Goal: Task Accomplishment & Management: Manage account settings

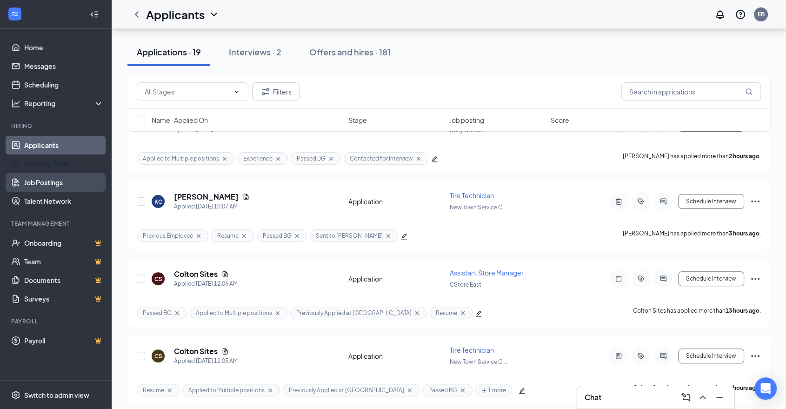
scroll to position [207, 0]
click at [53, 176] on link "Job Postings" at bounding box center [64, 182] width 80 height 19
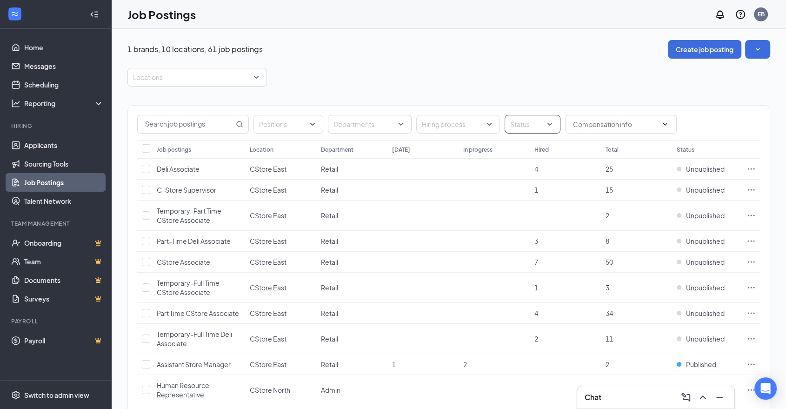
click at [545, 122] on div at bounding box center [528, 124] width 42 height 15
click at [547, 170] on span "Published" at bounding box center [540, 170] width 30 height 8
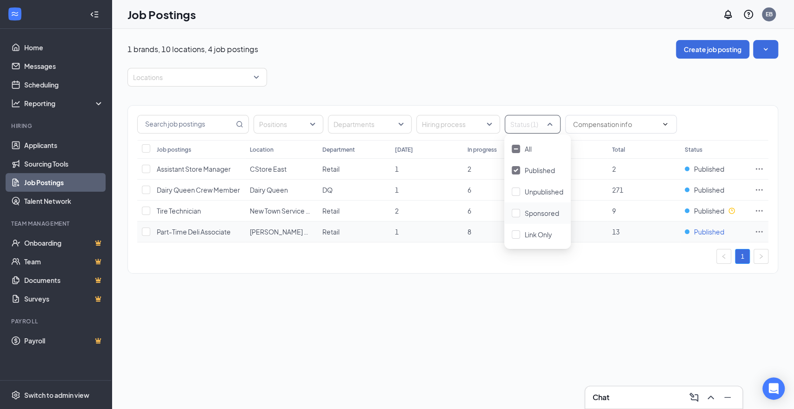
click at [701, 233] on span "Published" at bounding box center [709, 231] width 30 height 9
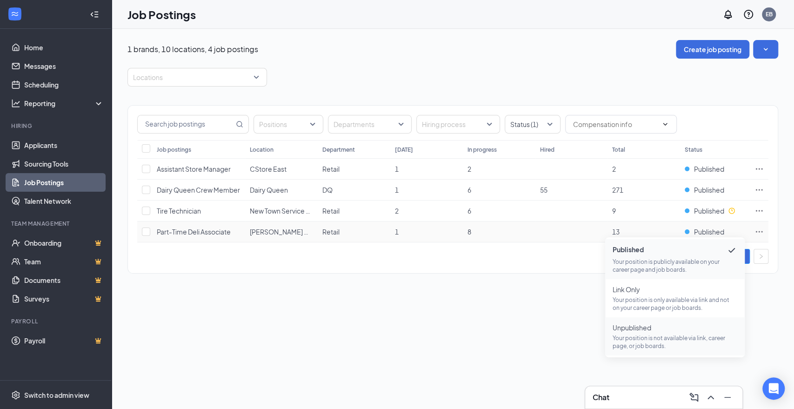
click at [648, 337] on p "Your position is not available via link, career page, or job boards." at bounding box center [675, 342] width 125 height 16
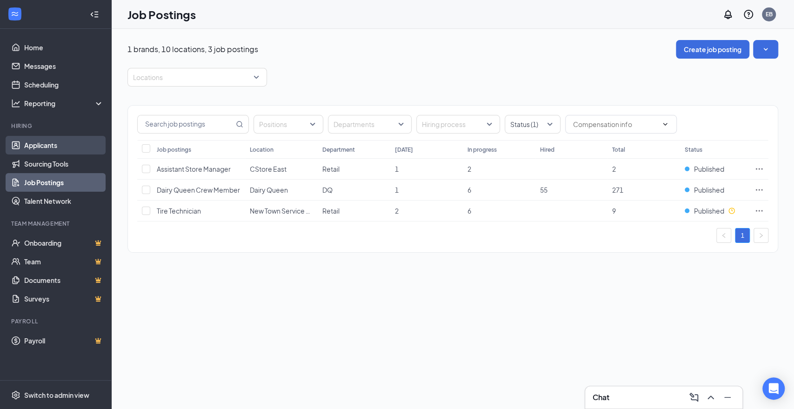
click at [59, 152] on link "Applicants" at bounding box center [64, 145] width 80 height 19
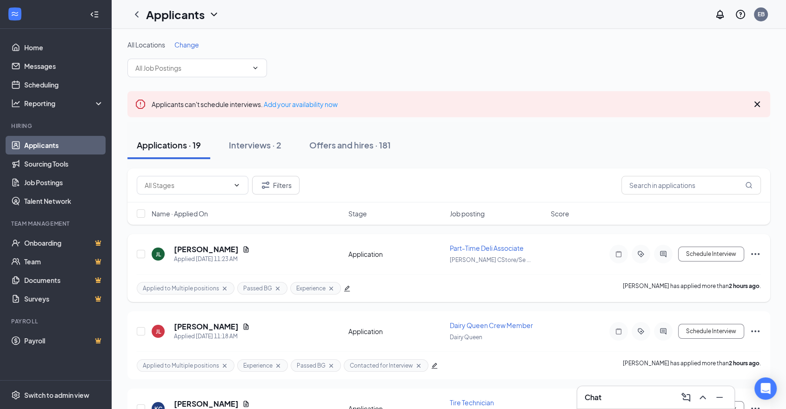
click at [516, 246] on span "Part-Time Deli Associate" at bounding box center [487, 248] width 74 height 8
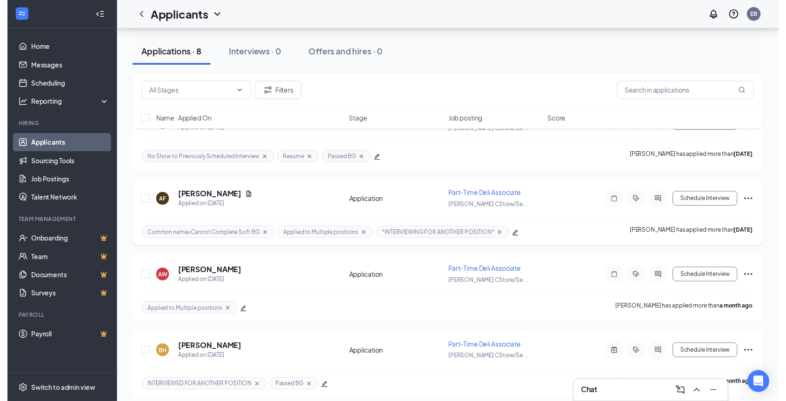
scroll to position [448, 0]
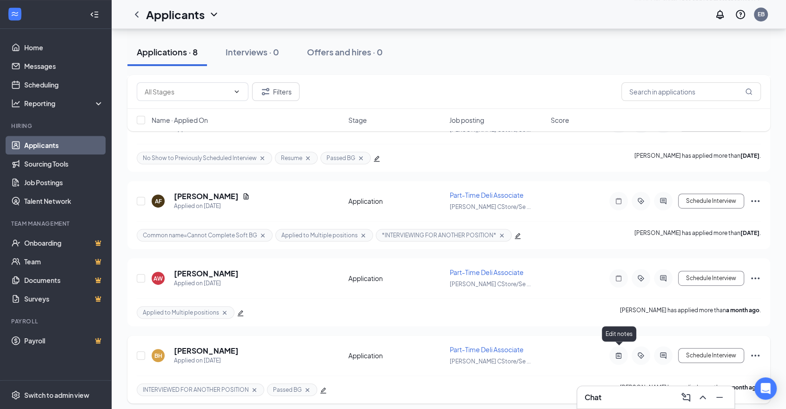
click at [619, 353] on icon "ActiveNote" at bounding box center [619, 356] width 6 height 6
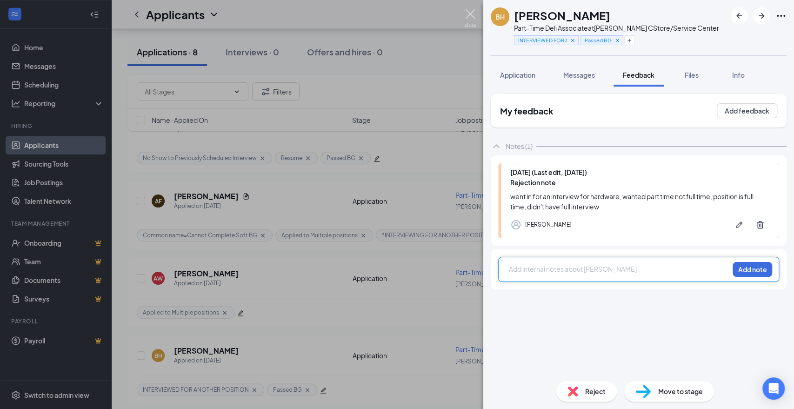
click at [470, 15] on img at bounding box center [471, 18] width 12 height 18
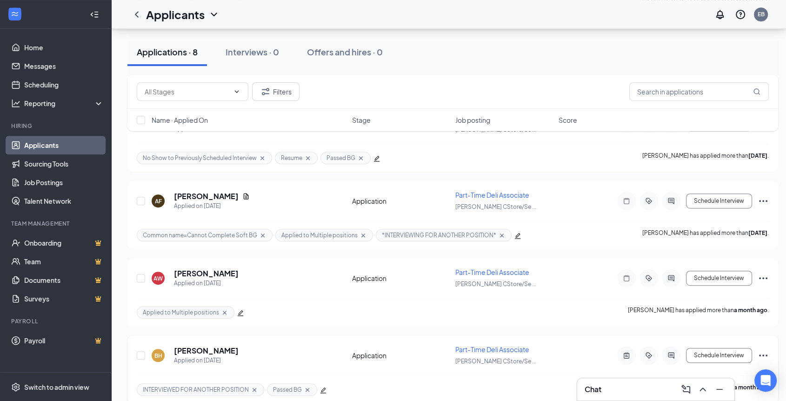
click at [763, 353] on icon "Ellipses" at bounding box center [763, 355] width 11 height 11
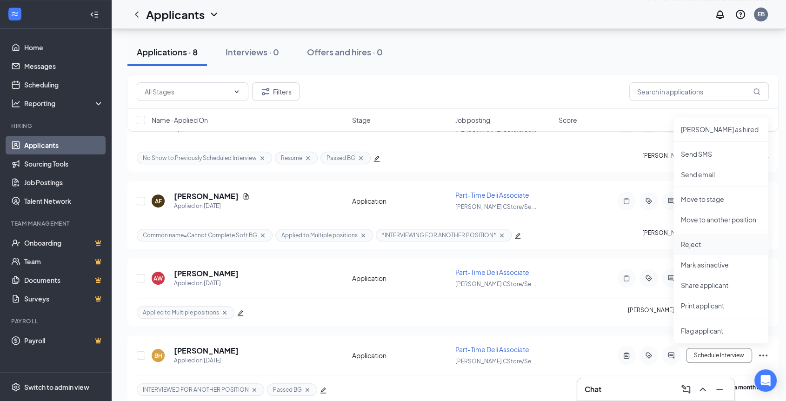
click at [693, 237] on li "Reject" at bounding box center [721, 244] width 95 height 20
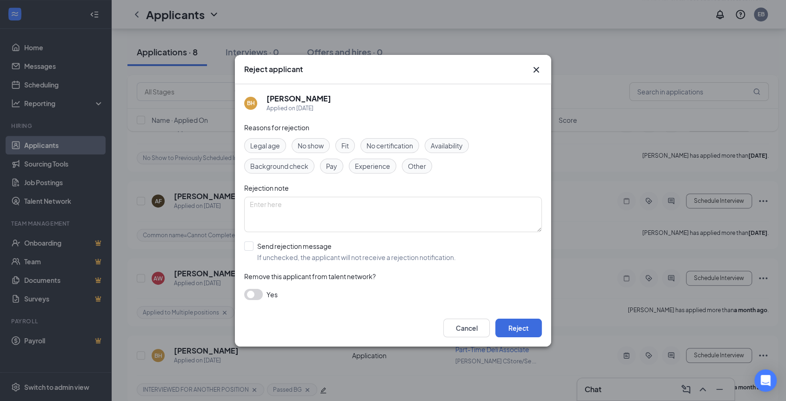
click at [415, 173] on div "Other" at bounding box center [417, 166] width 30 height 15
click at [413, 220] on textarea at bounding box center [393, 214] width 298 height 35
drag, startPoint x: 379, startPoint y: 206, endPoint x: 208, endPoint y: 207, distance: 170.7
click at [208, 207] on div "Reject applicant BH [PERSON_NAME] Applied on [DATE] Reasons for rejection Legal…" at bounding box center [393, 200] width 786 height 401
type textarea "position was filled internally"
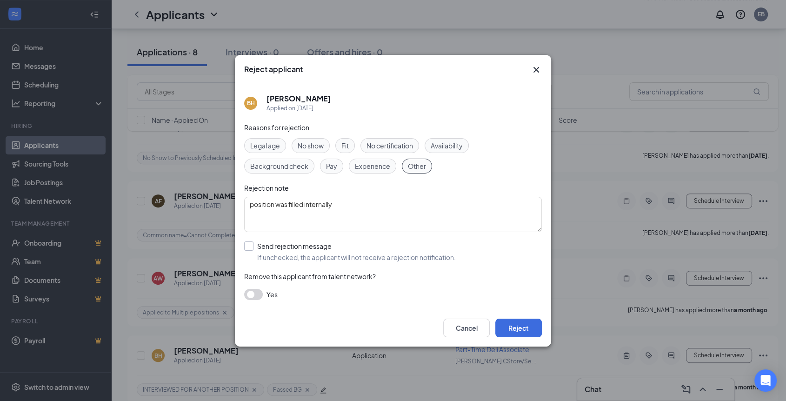
click at [254, 249] on input "Send rejection message If unchecked, the applicant will not receive a rejection…" at bounding box center [350, 251] width 212 height 20
checkbox input "true"
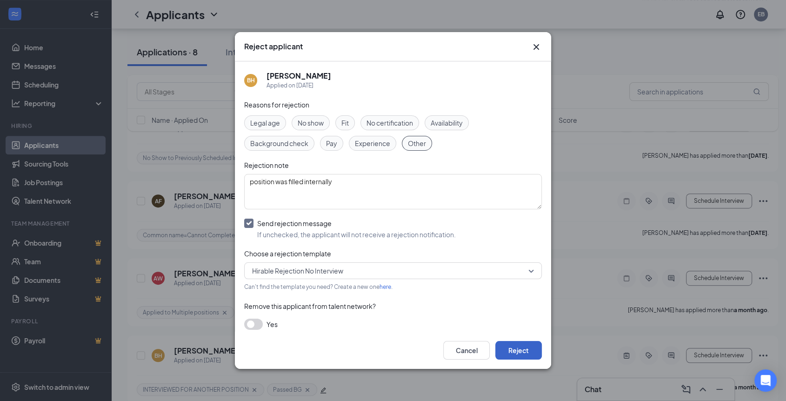
click at [532, 348] on button "Reject" at bounding box center [518, 350] width 47 height 19
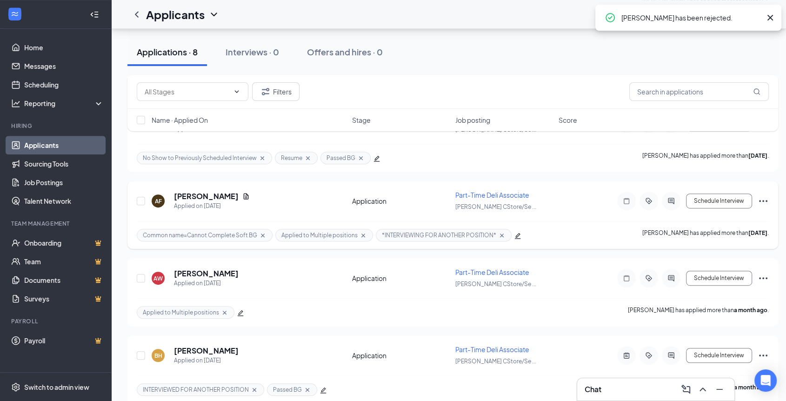
scroll to position [380, 0]
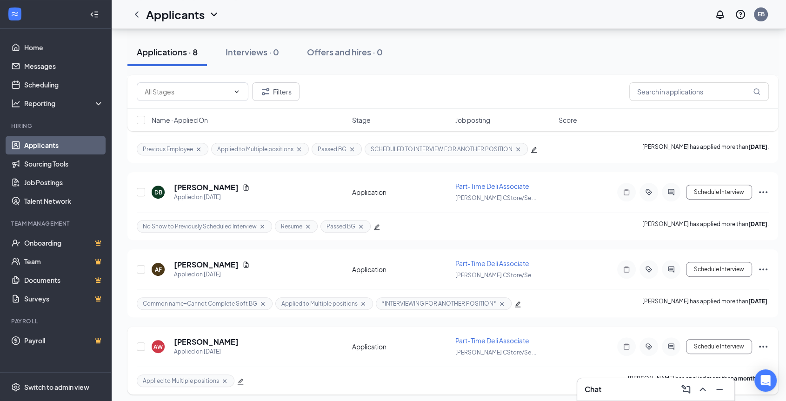
click at [767, 344] on icon "Ellipses" at bounding box center [763, 346] width 11 height 11
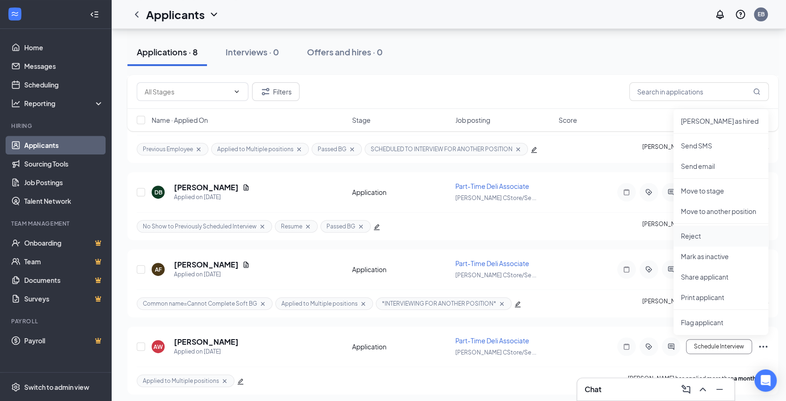
click at [702, 240] on p "Reject" at bounding box center [721, 235] width 80 height 9
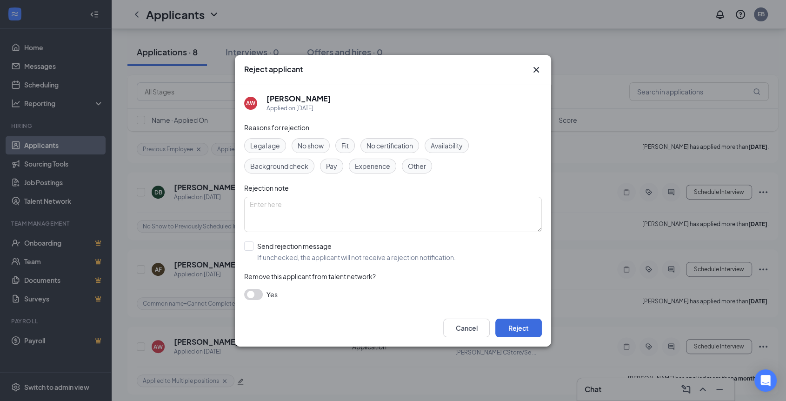
click at [417, 165] on span "Other" at bounding box center [417, 166] width 18 height 10
click at [417, 220] on textarea at bounding box center [393, 214] width 298 height 35
paste textarea "position was filled internally"
type textarea "position was filled internally"
click at [254, 250] on input "Send rejection message If unchecked, the applicant will not receive a rejection…" at bounding box center [350, 251] width 212 height 20
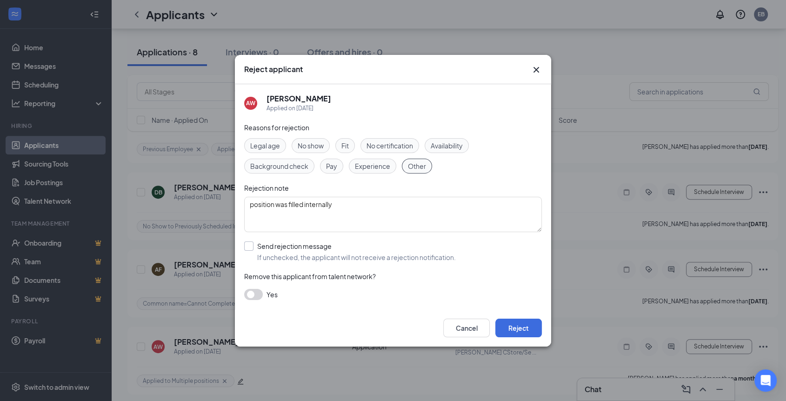
checkbox input "true"
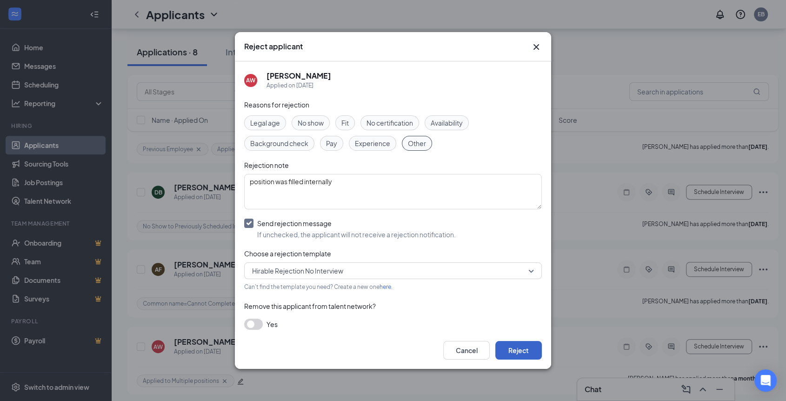
click at [527, 348] on button "Reject" at bounding box center [518, 350] width 47 height 19
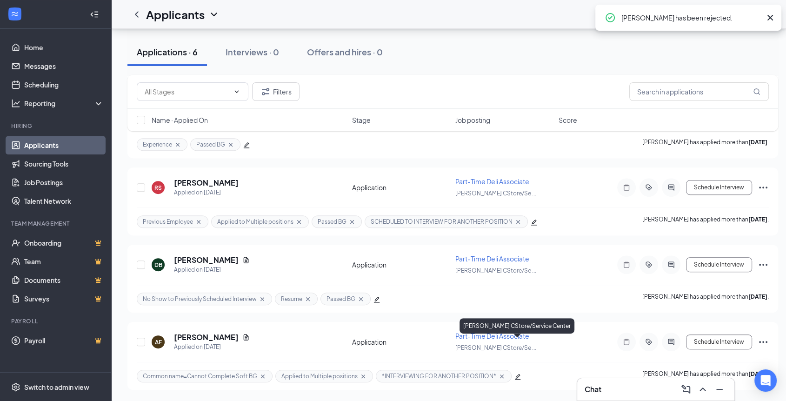
scroll to position [303, 0]
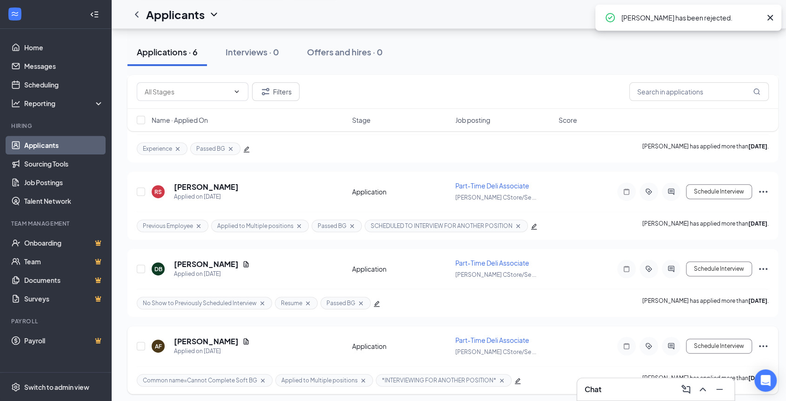
click at [759, 342] on icon "Ellipses" at bounding box center [763, 345] width 11 height 11
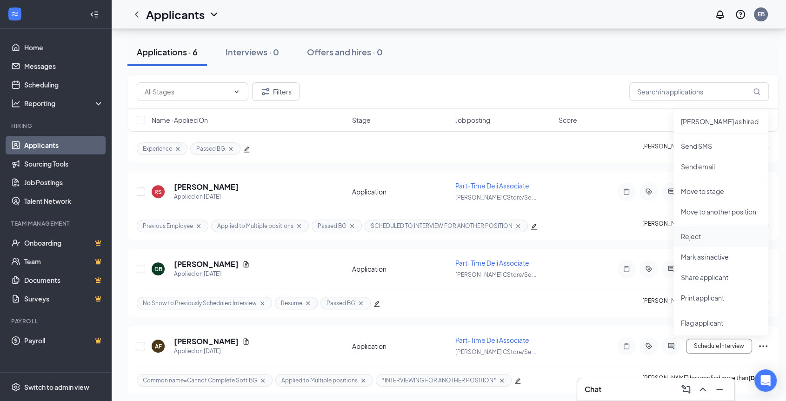
click at [692, 236] on p "Reject" at bounding box center [721, 236] width 80 height 9
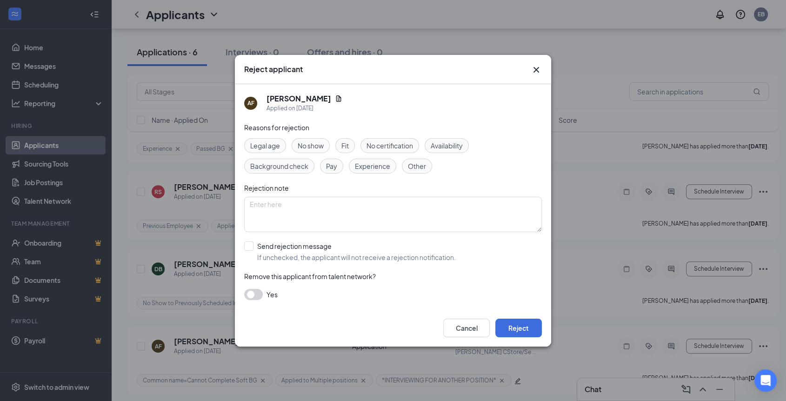
click at [423, 167] on span "Other" at bounding box center [417, 166] width 18 height 10
click at [409, 214] on textarea at bounding box center [393, 214] width 298 height 35
paste textarea "position was filled internally"
type textarea "position was filled internally"
click at [325, 245] on input "Send rejection message If unchecked, the applicant will not receive a rejection…" at bounding box center [350, 251] width 212 height 20
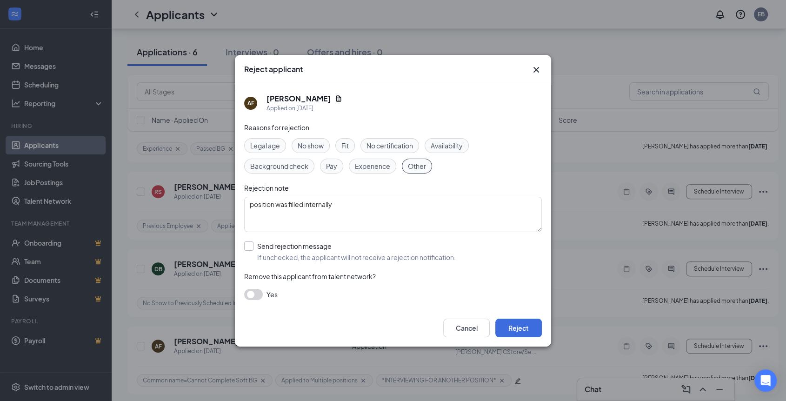
checkbox input "true"
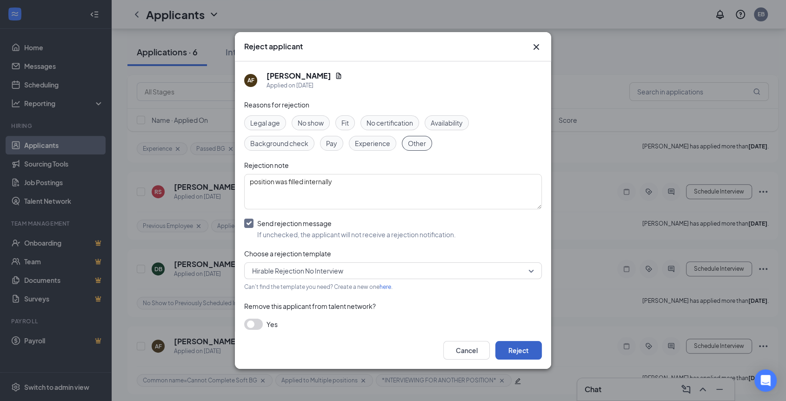
click at [523, 360] on button "Reject" at bounding box center [518, 350] width 47 height 19
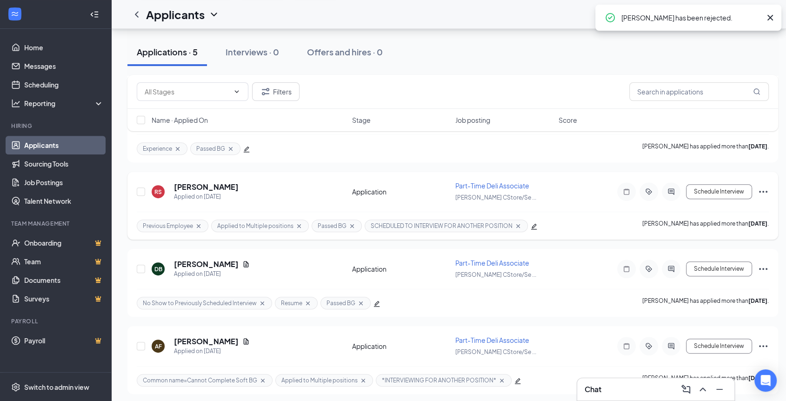
scroll to position [227, 0]
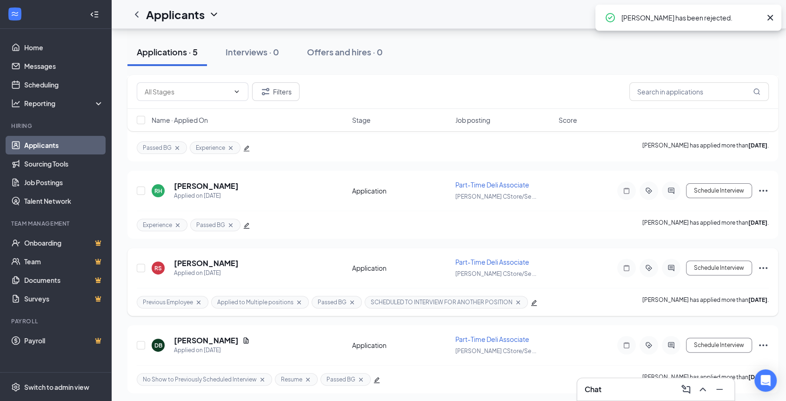
click at [762, 267] on icon "Ellipses" at bounding box center [763, 267] width 11 height 11
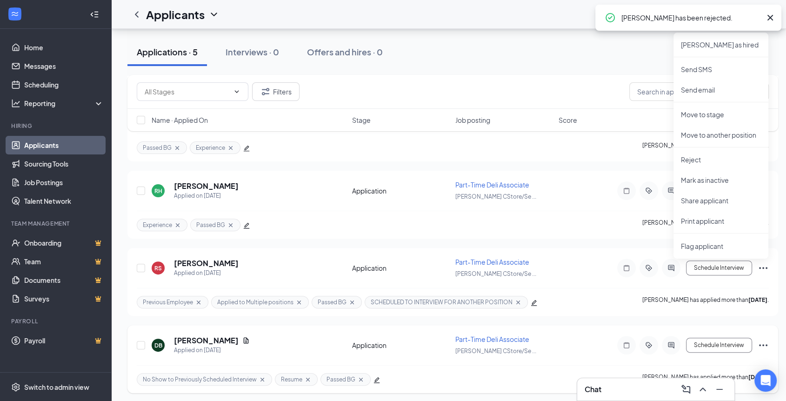
click at [768, 340] on icon "Ellipses" at bounding box center [763, 345] width 11 height 11
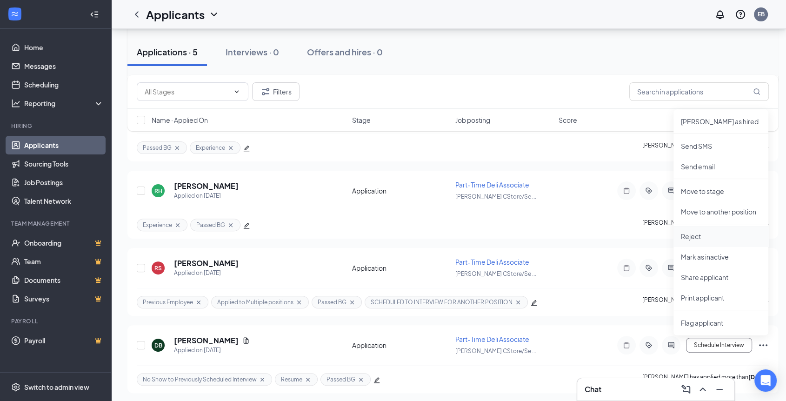
click at [701, 240] on p "Reject" at bounding box center [721, 236] width 80 height 9
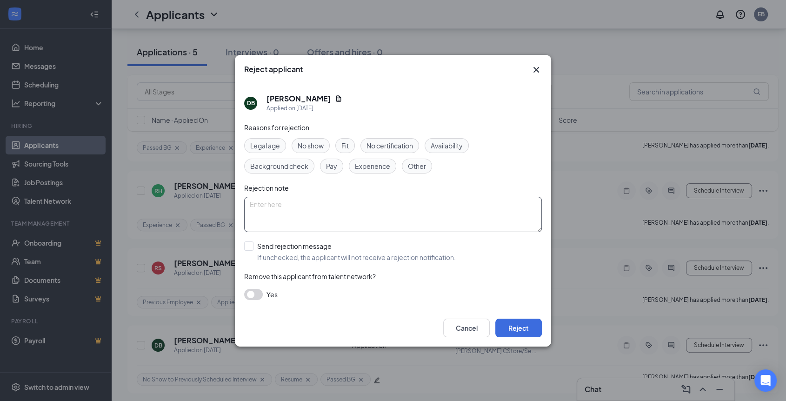
click at [414, 212] on textarea at bounding box center [393, 214] width 298 height 35
paste textarea "position was filled internally"
type textarea "position was filled internally"
click at [423, 169] on span "Other" at bounding box center [417, 166] width 18 height 10
click at [314, 247] on input "Send rejection message If unchecked, the applicant will not receive a rejection…" at bounding box center [350, 251] width 212 height 20
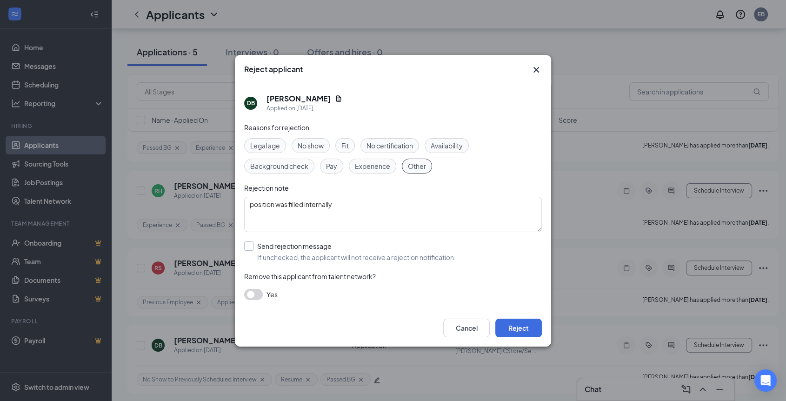
checkbox input "true"
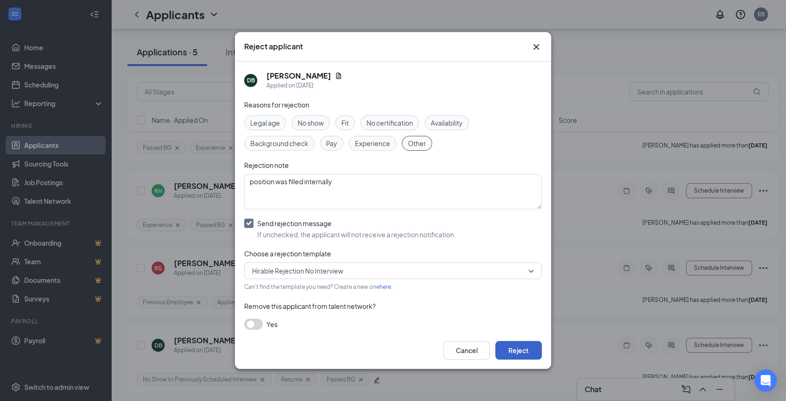
click at [523, 360] on button "Reject" at bounding box center [518, 350] width 47 height 19
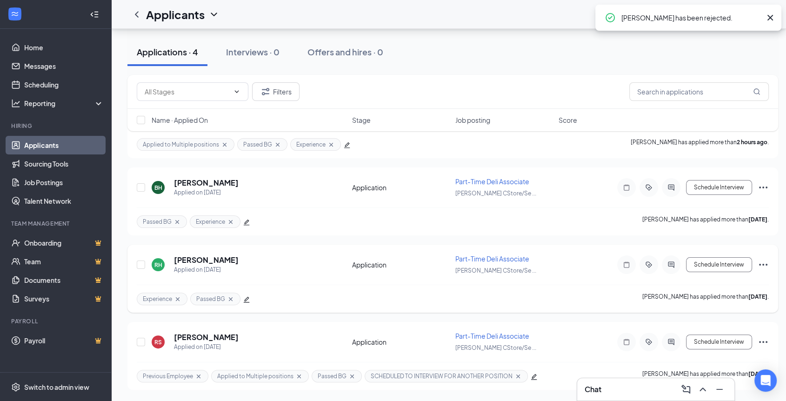
scroll to position [150, 0]
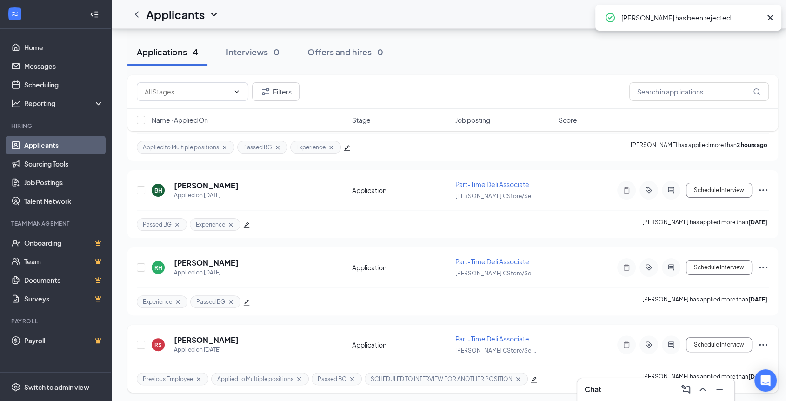
click at [759, 344] on icon "Ellipses" at bounding box center [763, 345] width 8 height 2
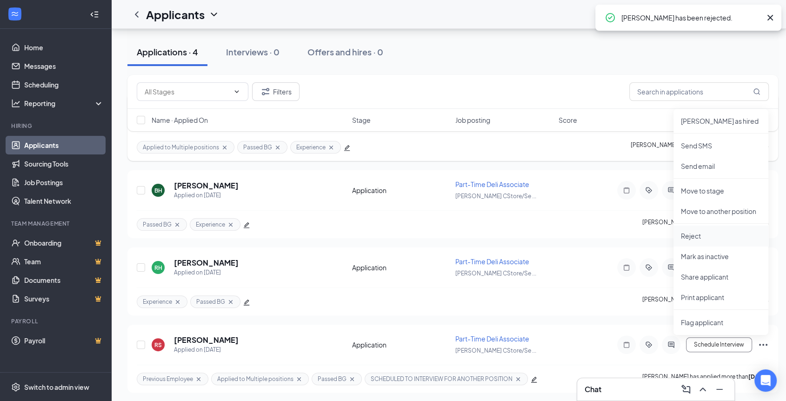
click at [711, 240] on p "Reject" at bounding box center [721, 235] width 80 height 9
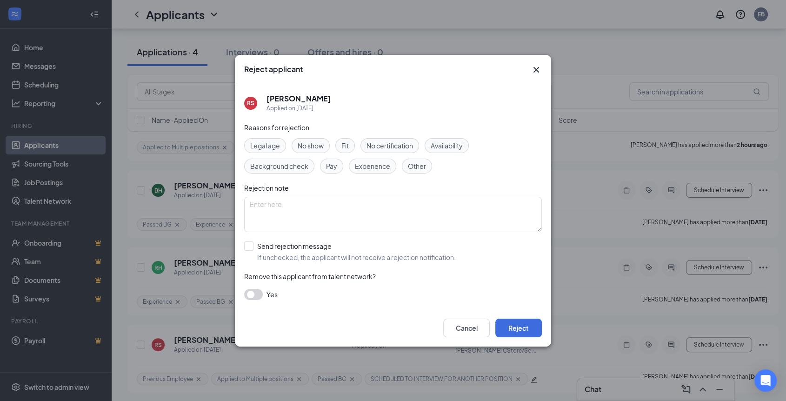
click at [415, 165] on span "Other" at bounding box center [417, 166] width 18 height 10
click at [412, 218] on textarea at bounding box center [393, 214] width 298 height 35
paste textarea "position was filled internally"
type textarea "position was filled internally"
click at [308, 251] on input "Send rejection message If unchecked, the applicant will not receive a rejection…" at bounding box center [350, 251] width 212 height 20
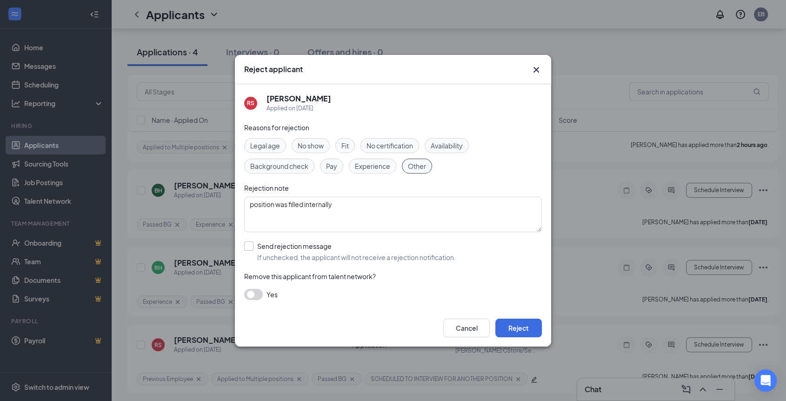
checkbox input "true"
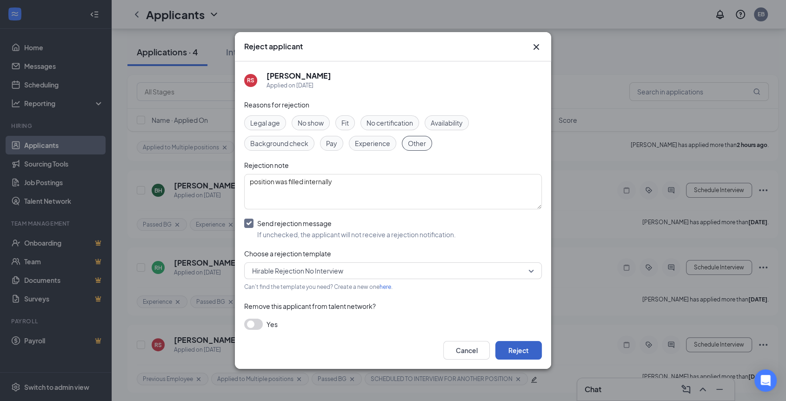
click at [516, 358] on button "Reject" at bounding box center [518, 350] width 47 height 19
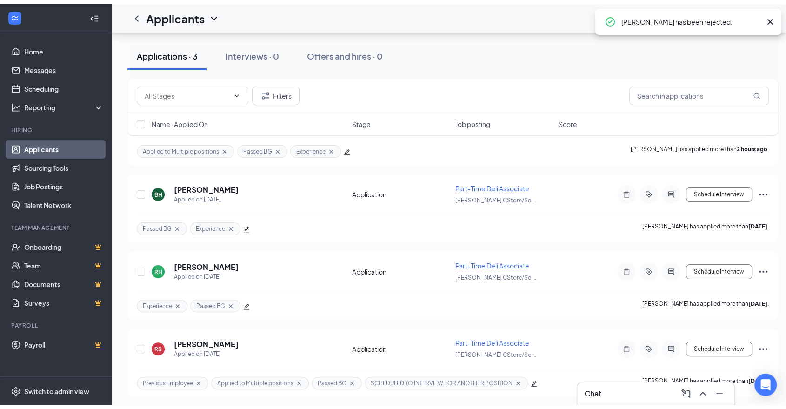
scroll to position [66, 0]
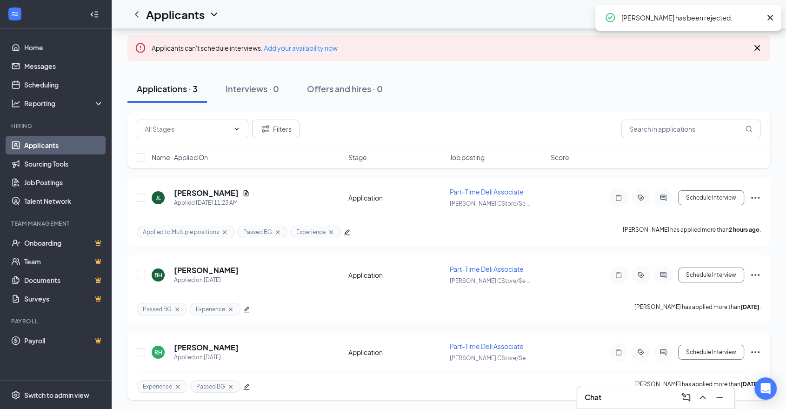
click at [761, 352] on icon "Ellipses" at bounding box center [755, 352] width 11 height 11
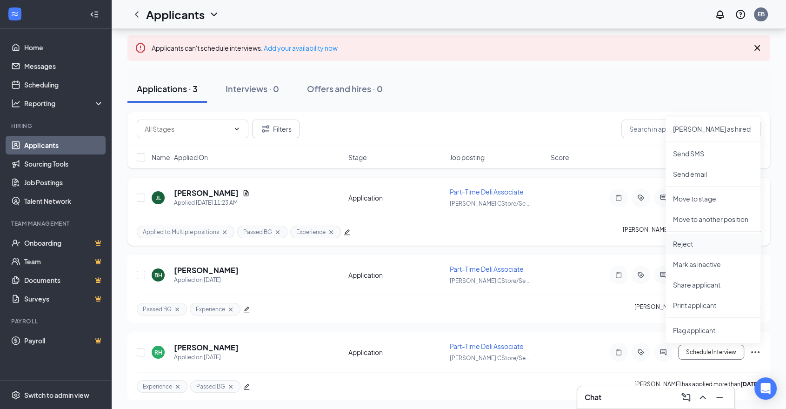
click at [696, 248] on li "Reject" at bounding box center [713, 244] width 95 height 20
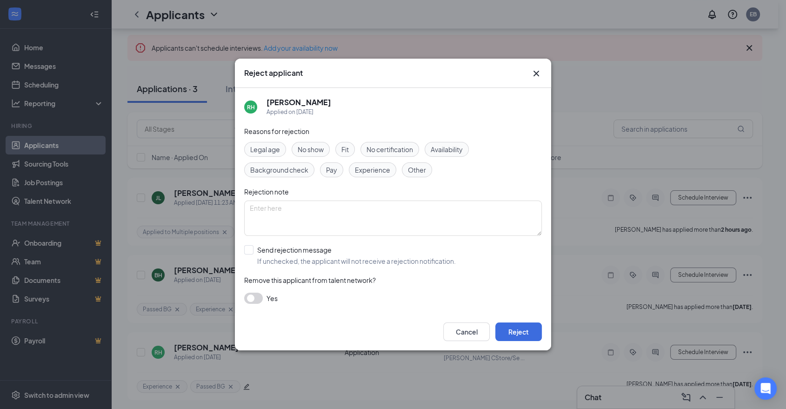
click at [412, 174] on span "Other" at bounding box center [417, 170] width 18 height 10
click at [409, 205] on textarea at bounding box center [393, 217] width 298 height 35
paste textarea "position was filled internally"
type textarea "position was filled internally"
click at [300, 256] on input "Send rejection message If unchecked, the applicant will not receive a rejection…" at bounding box center [350, 255] width 212 height 20
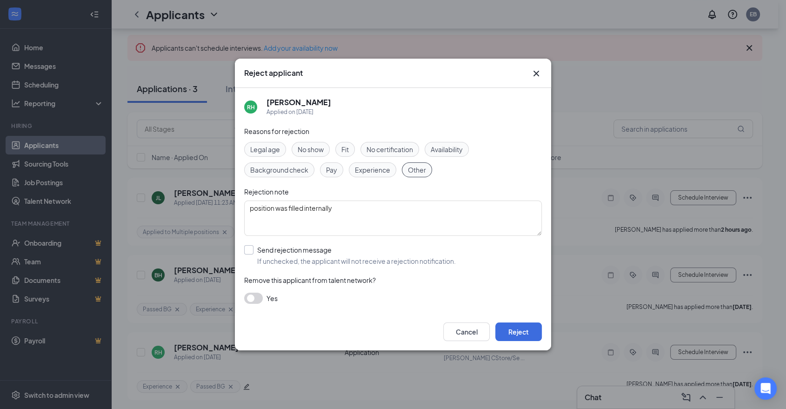
checkbox input "true"
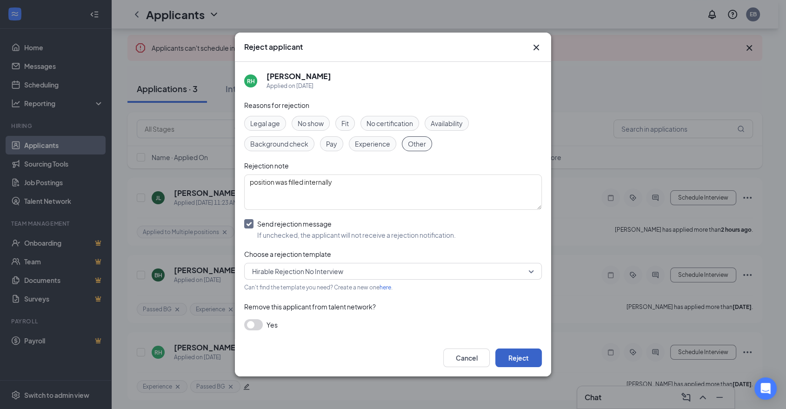
click at [522, 359] on button "Reject" at bounding box center [518, 357] width 47 height 19
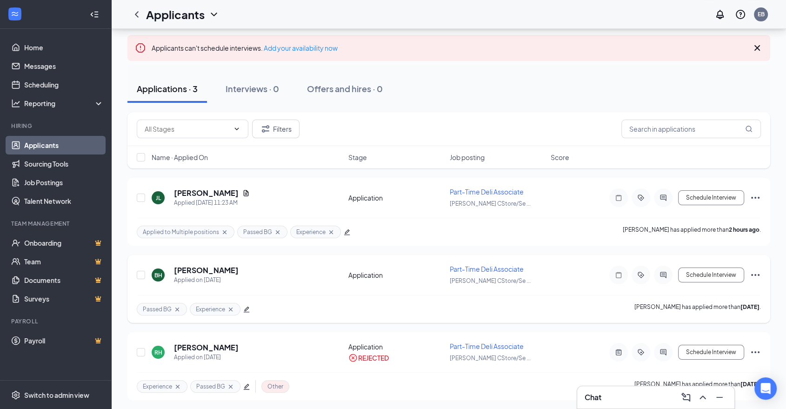
click at [756, 274] on icon "Ellipses" at bounding box center [755, 274] width 11 height 11
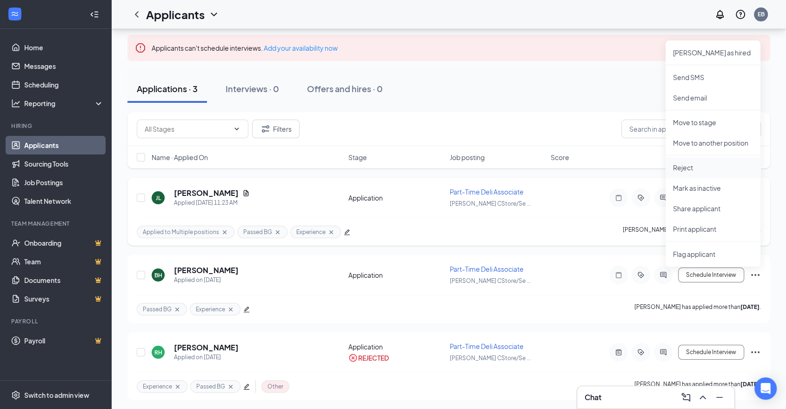
click at [688, 165] on p "Reject" at bounding box center [713, 167] width 80 height 9
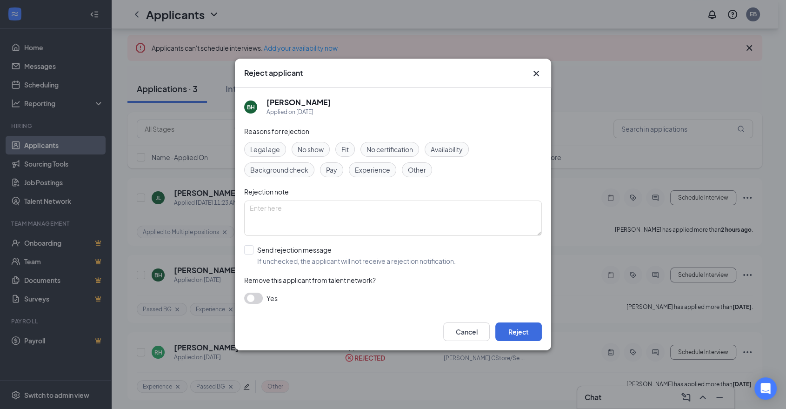
click at [412, 172] on span "Other" at bounding box center [417, 170] width 18 height 10
click at [394, 211] on textarea at bounding box center [393, 217] width 298 height 35
paste textarea "position was filled internally"
type textarea "position was filled internally"
click at [309, 252] on input "Send rejection message If unchecked, the applicant will not receive a rejection…" at bounding box center [350, 255] width 212 height 20
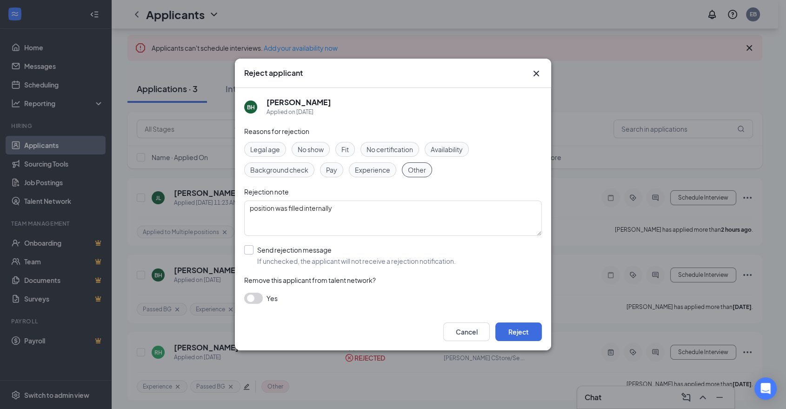
checkbox input "true"
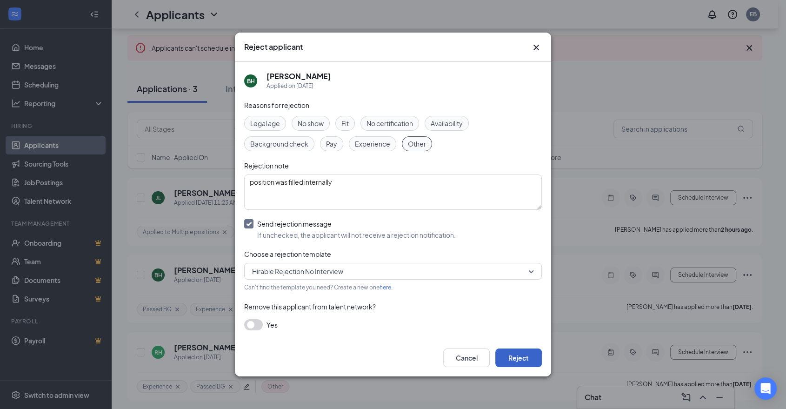
click at [535, 357] on button "Reject" at bounding box center [518, 357] width 47 height 19
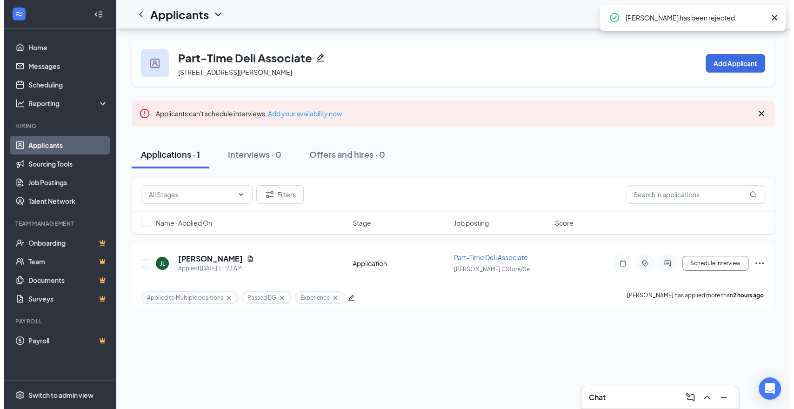
scroll to position [0, 0]
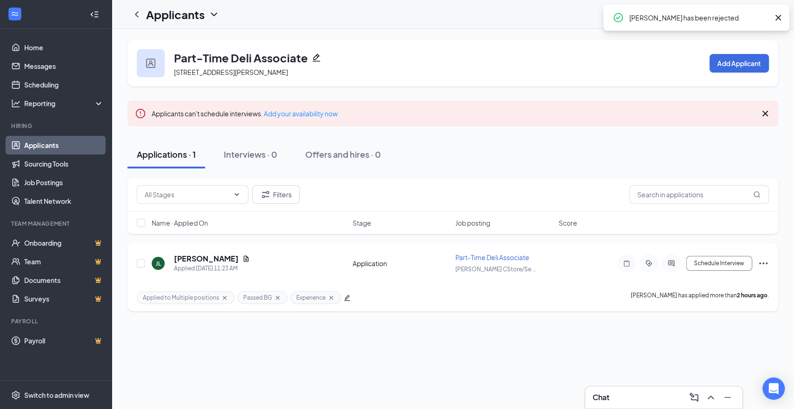
click at [762, 260] on icon "Ellipses" at bounding box center [763, 263] width 11 height 11
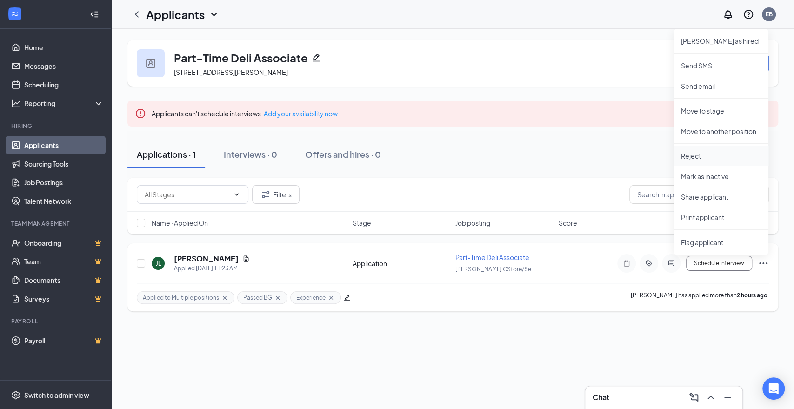
click at [696, 160] on p "Reject" at bounding box center [721, 155] width 80 height 9
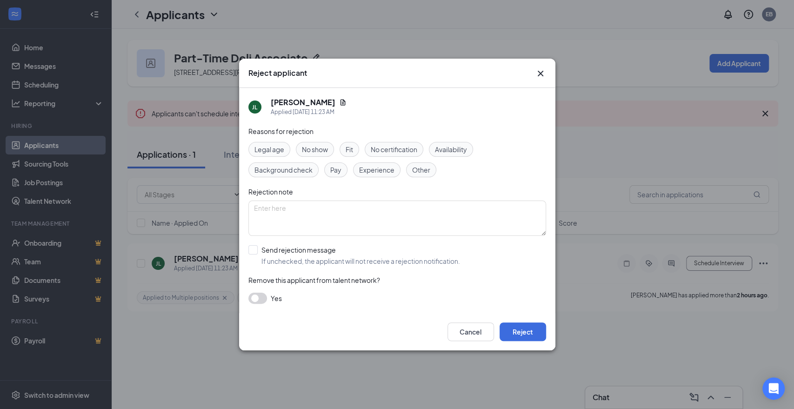
click at [416, 172] on span "Other" at bounding box center [421, 170] width 18 height 10
click at [396, 215] on textarea at bounding box center [397, 217] width 298 height 35
paste textarea "position was filled internally"
type textarea "position was filled internally"
click at [323, 252] on input "Send rejection message If unchecked, the applicant will not receive a rejection…" at bounding box center [354, 255] width 212 height 20
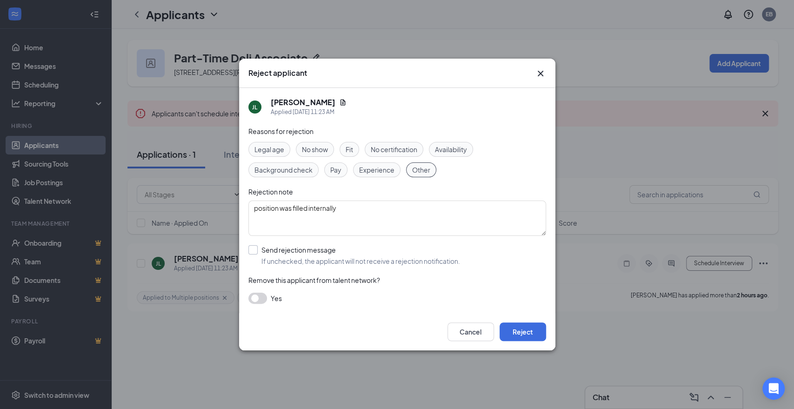
checkbox input "true"
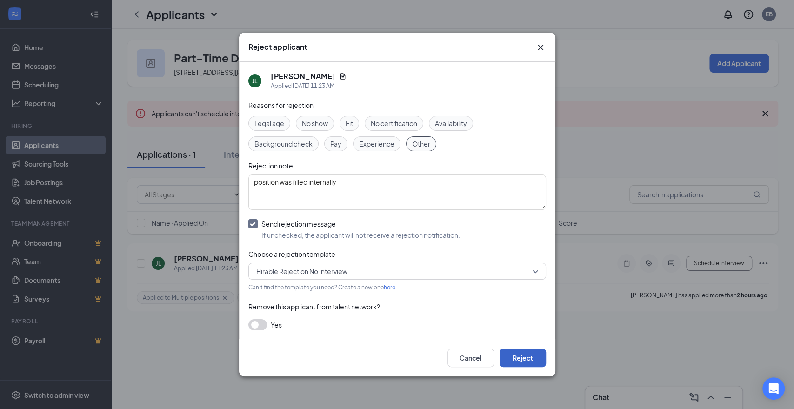
click at [531, 356] on button "Reject" at bounding box center [523, 357] width 47 height 19
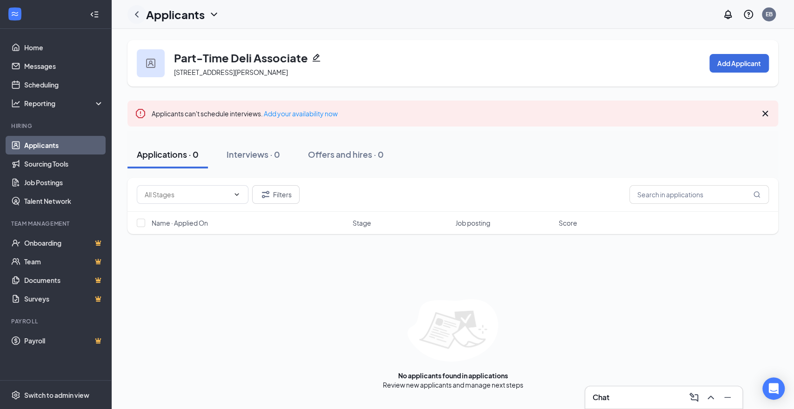
click at [135, 11] on icon "ChevronLeft" at bounding box center [136, 14] width 11 height 11
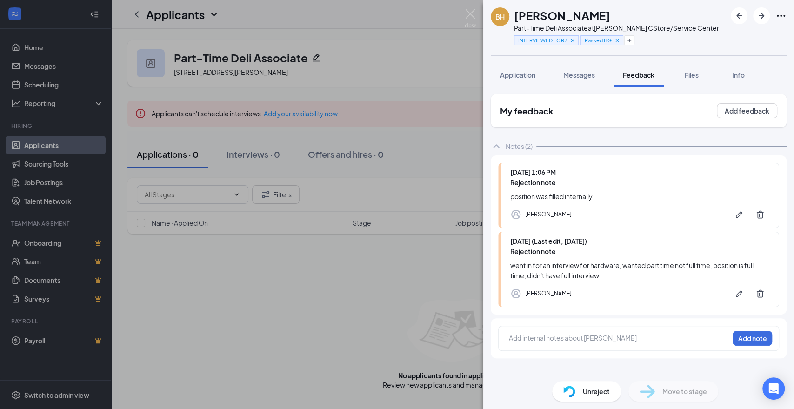
click at [470, 12] on img at bounding box center [471, 18] width 12 height 18
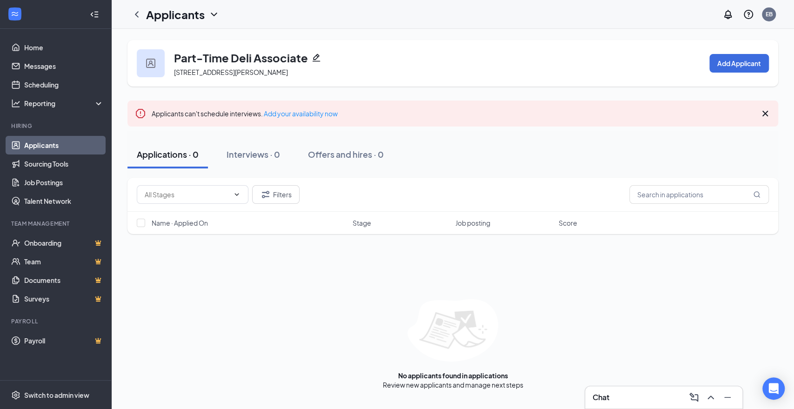
click at [43, 146] on link "Applicants" at bounding box center [64, 145] width 80 height 19
